Goal: Information Seeking & Learning: Learn about a topic

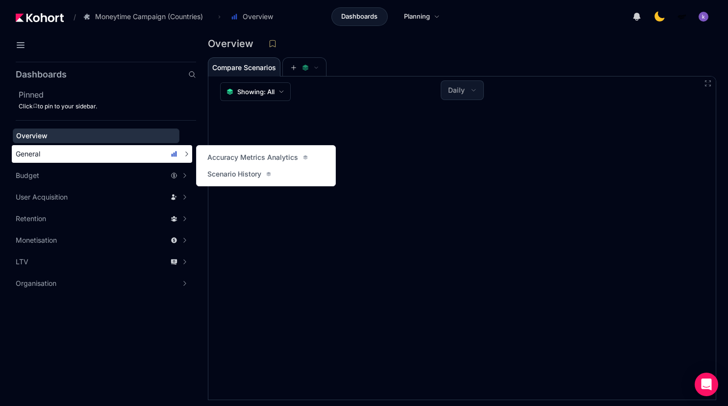
click at [51, 156] on div "General" at bounding box center [97, 154] width 162 height 10
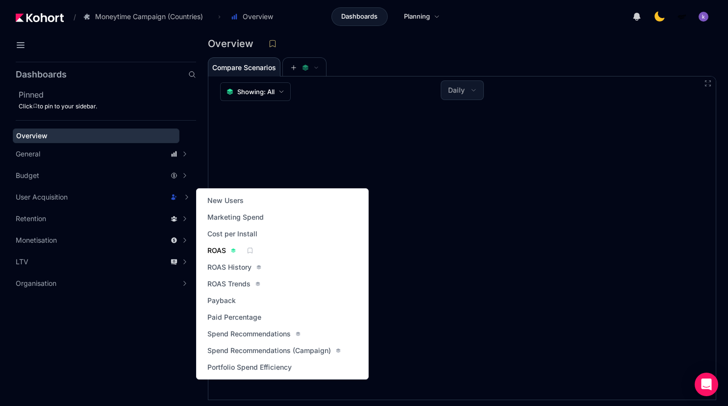
click at [213, 254] on span "ROAS" at bounding box center [216, 250] width 19 height 10
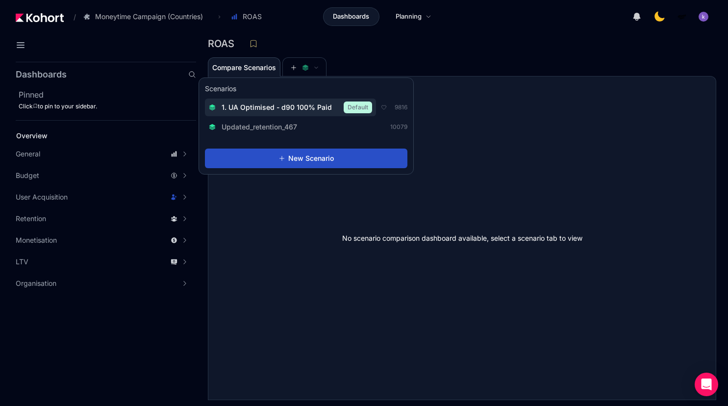
click at [304, 106] on span "1. UA Optimised - d90 100% Paid" at bounding box center [276, 107] width 110 height 10
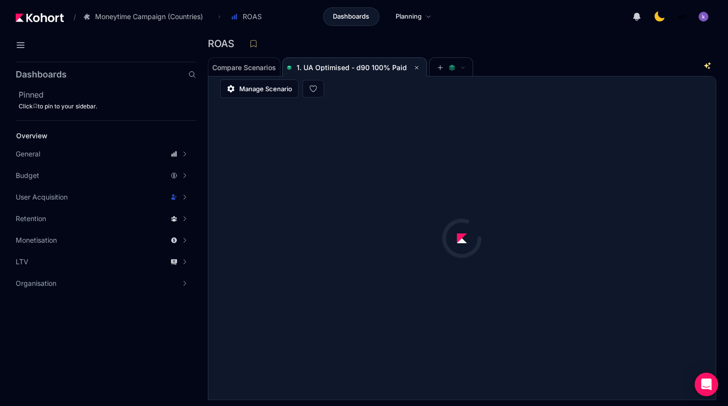
click at [539, 64] on div "Compare Scenarios 1. UA Optimised - d90 100% Paid" at bounding box center [457, 67] width 498 height 20
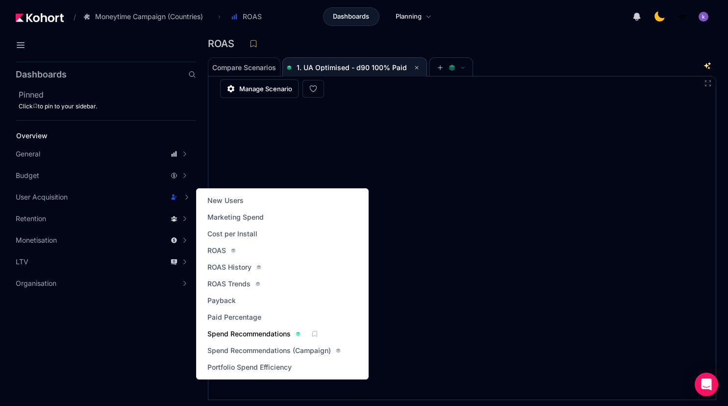
click at [262, 331] on span "Spend Recommendations" at bounding box center [248, 334] width 83 height 10
